Goal: Task Accomplishment & Management: Use online tool/utility

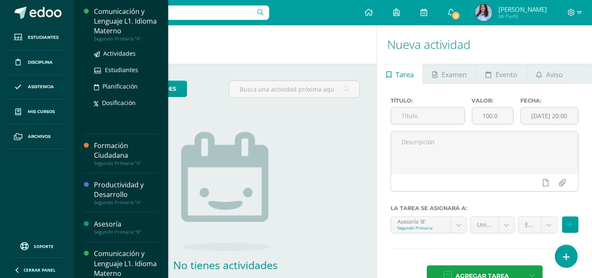
click at [115, 21] on div "Comunicación y Lenguaje L1. Idioma Materno" at bounding box center [126, 21] width 64 height 29
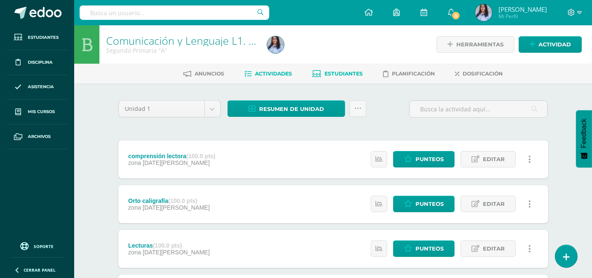
click at [342, 70] on span "Estudiantes" at bounding box center [344, 73] width 38 height 6
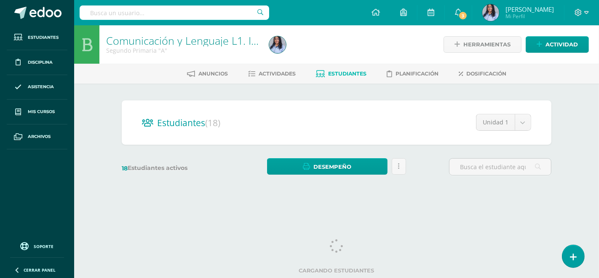
click at [277, 71] on span "Actividades" at bounding box center [277, 73] width 37 height 6
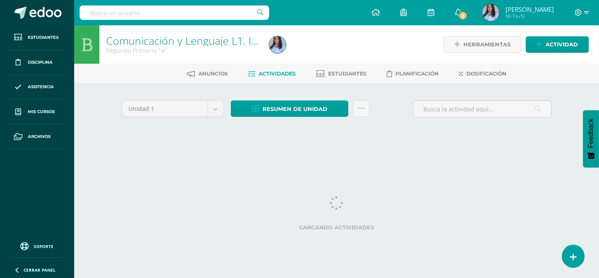
click at [274, 70] on span "Actividades" at bounding box center [277, 73] width 37 height 6
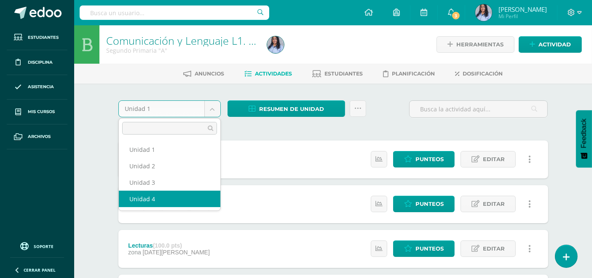
select select "Unidad 4"
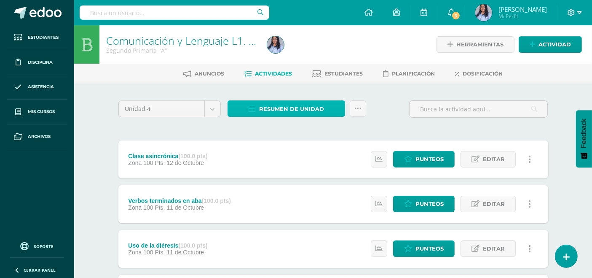
click at [286, 107] on span "Resumen de unidad" at bounding box center [291, 109] width 65 height 16
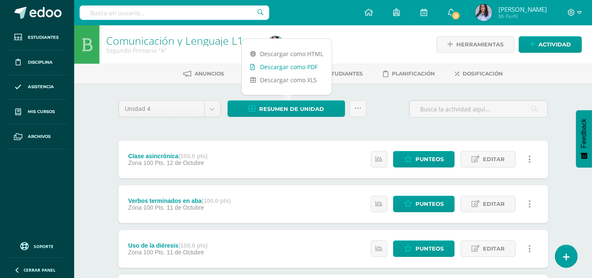
click at [290, 68] on link "Descargar como PDF" at bounding box center [287, 66] width 90 height 13
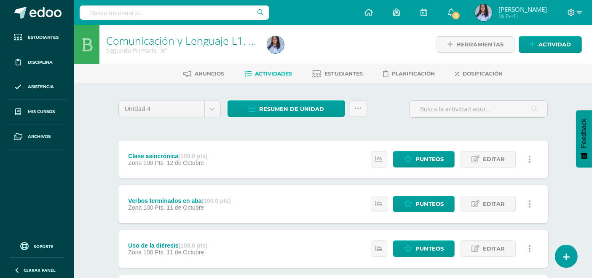
click at [357, 107] on icon at bounding box center [357, 108] width 7 height 7
click at [206, 123] on div "Unidad 4 Unidad 1 Unidad 2 Unidad 3 Unidad 4" at bounding box center [169, 112] width 109 height 24
click at [419, 158] on span "Punteos" at bounding box center [429, 159] width 28 height 16
